Goal: Task Accomplishment & Management: Manage account settings

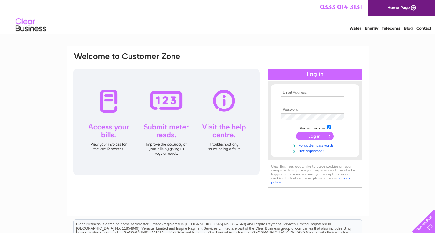
click at [302, 101] on input "text" at bounding box center [312, 99] width 63 height 7
click at [309, 99] on input "malauto8989'aol.com" at bounding box center [312, 99] width 63 height 7
type input "malauto8989@aol.com"
click at [296, 133] on input "submit" at bounding box center [315, 137] width 38 height 9
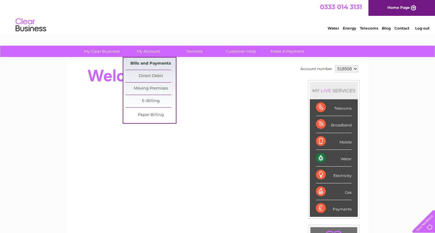
click at [148, 64] on link "Bills and Payments" at bounding box center [150, 64] width 50 height 12
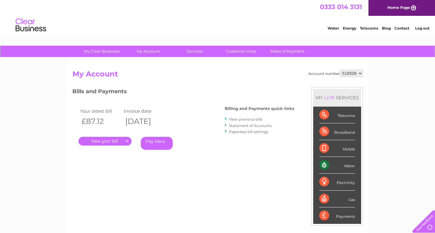
click at [115, 139] on link "." at bounding box center [104, 141] width 53 height 9
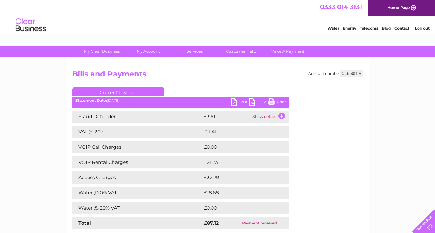
click at [233, 102] on link "PDF" at bounding box center [240, 102] width 18 height 9
